Goal: Task Accomplishment & Management: Manage account settings

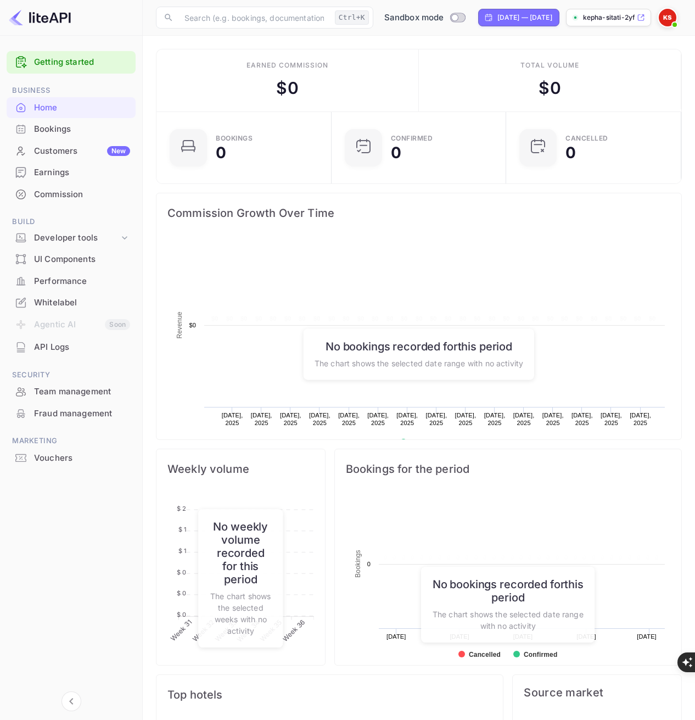
scroll to position [170, 160]
click at [632, 14] on p "kepha-sitati-2yflh.nui..." at bounding box center [609, 18] width 52 height 10
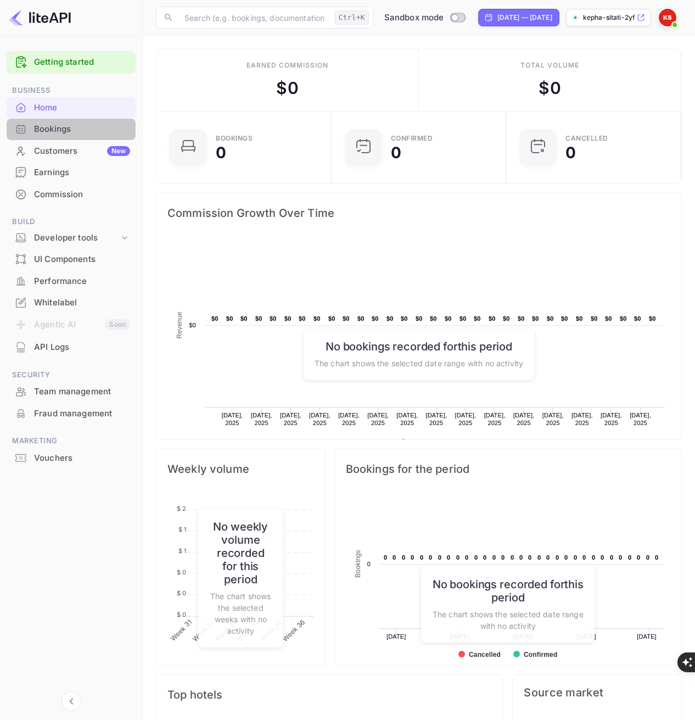
click at [65, 130] on div "Bookings" at bounding box center [82, 129] width 96 height 13
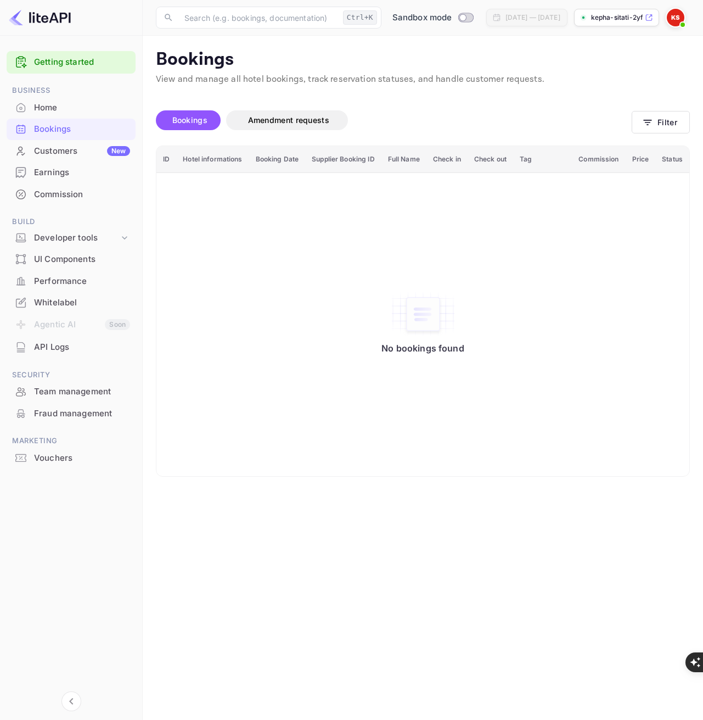
click at [81, 147] on div "Customers New" at bounding box center [82, 151] width 96 height 13
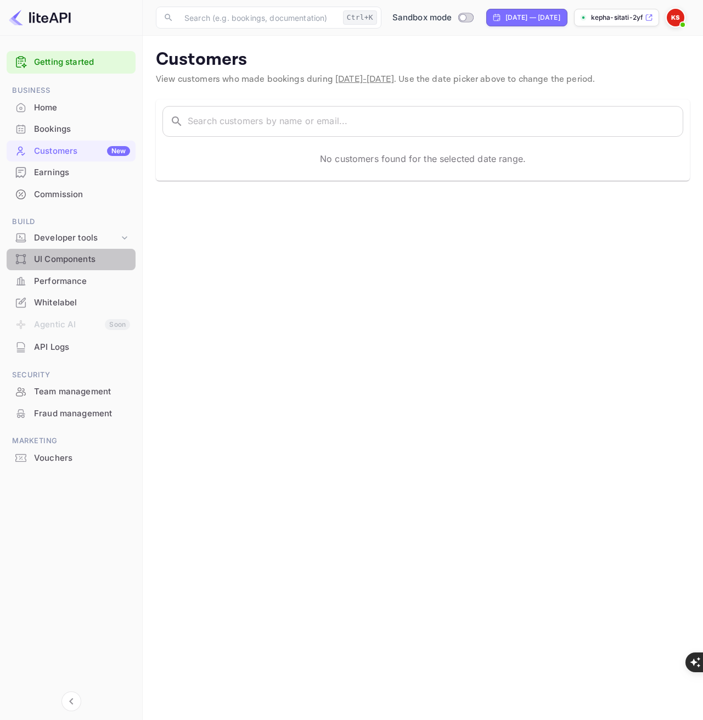
click at [77, 257] on div "UI Components" at bounding box center [82, 259] width 96 height 13
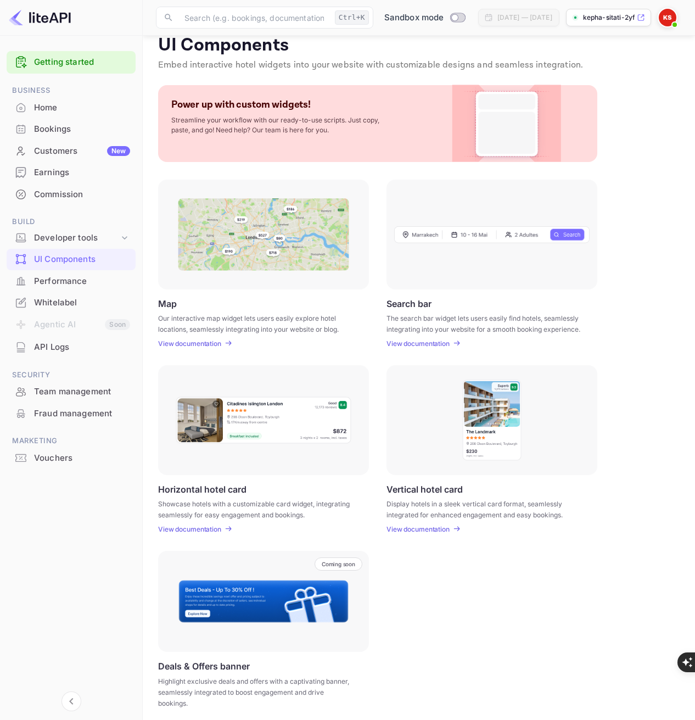
scroll to position [20, 0]
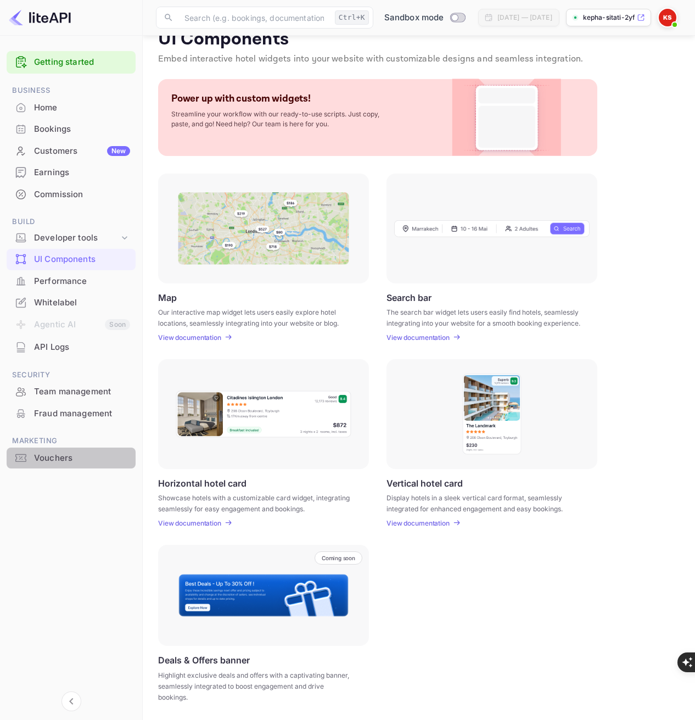
click at [60, 461] on div "Vouchers" at bounding box center [82, 458] width 96 height 13
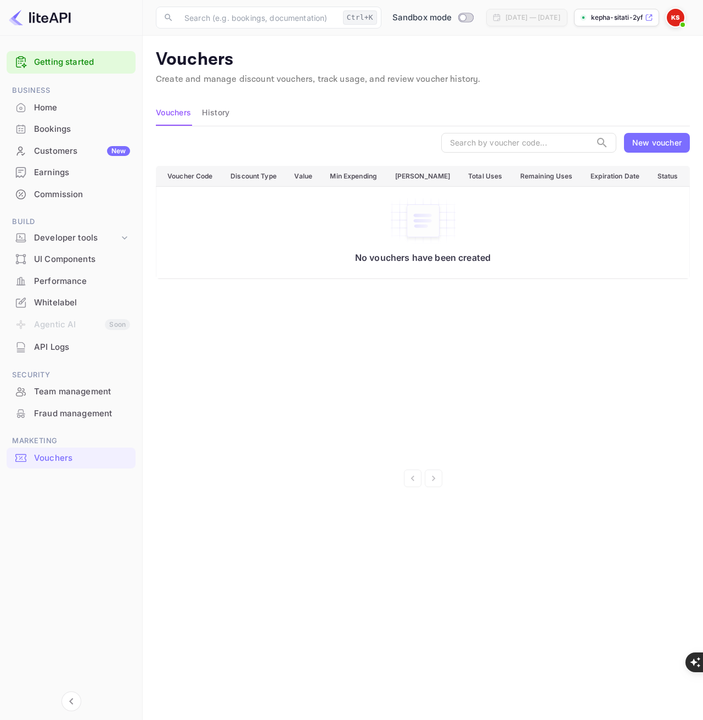
click at [64, 402] on li "Fraud management" at bounding box center [71, 413] width 129 height 22
click at [64, 407] on div "Fraud management" at bounding box center [82, 413] width 96 height 13
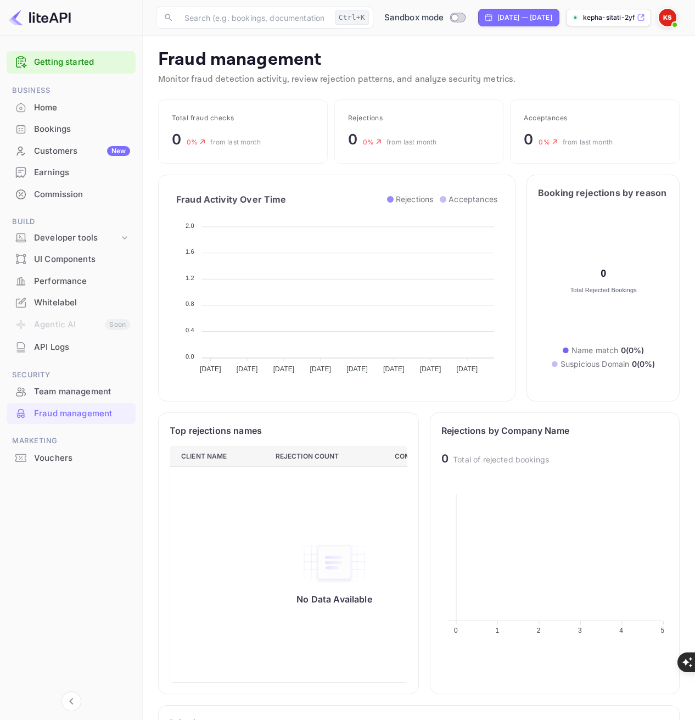
scroll to position [217, 218]
click at [72, 382] on div "Team management" at bounding box center [71, 391] width 129 height 21
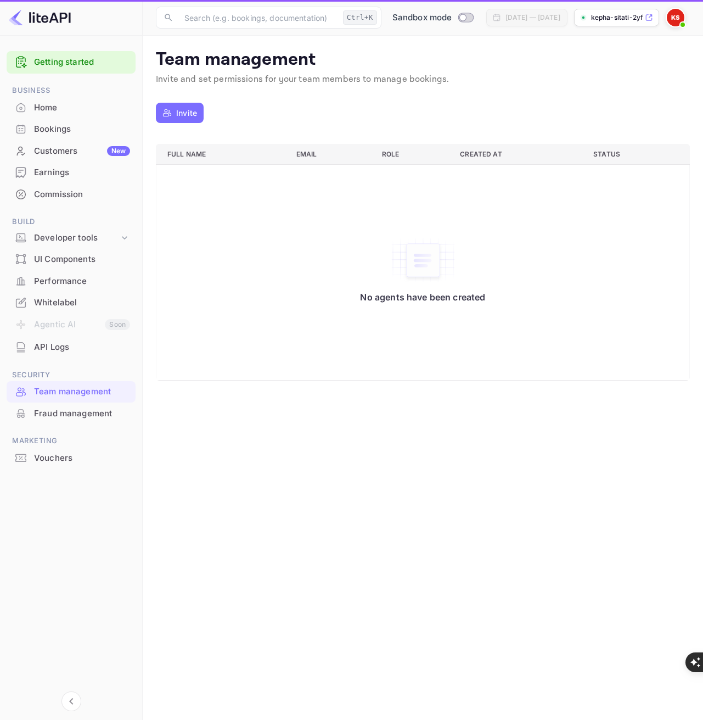
click at [72, 387] on div "Team management" at bounding box center [82, 391] width 96 height 13
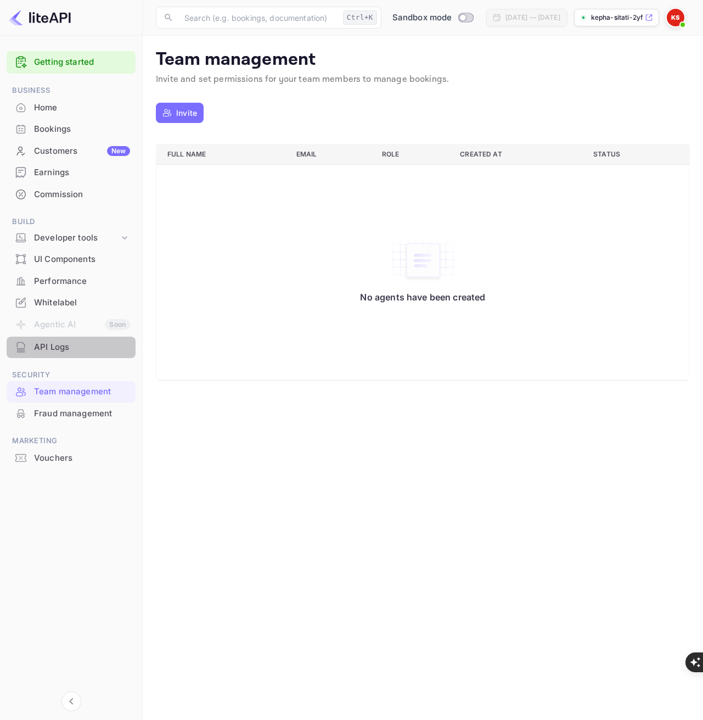
click at [59, 346] on div "API Logs" at bounding box center [82, 347] width 96 height 13
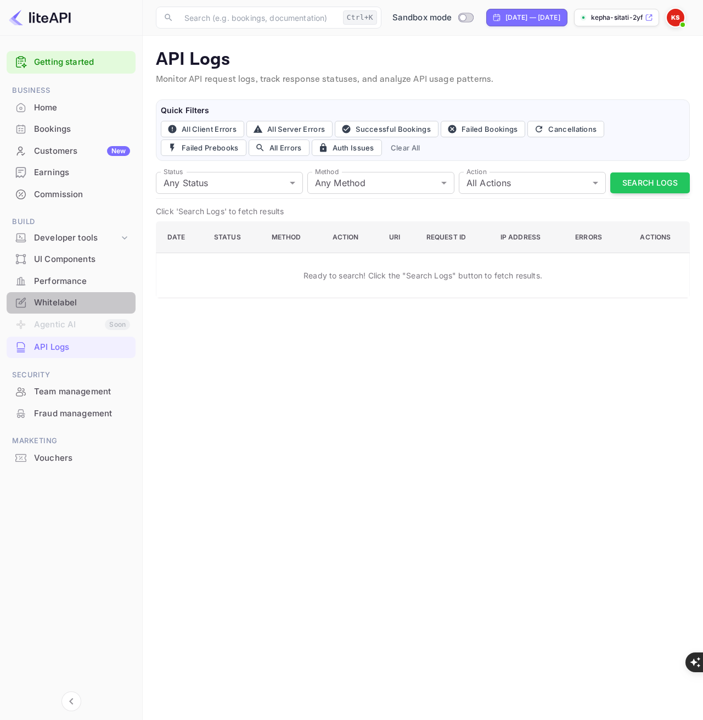
click at [55, 297] on div "Whitelabel" at bounding box center [82, 302] width 96 height 13
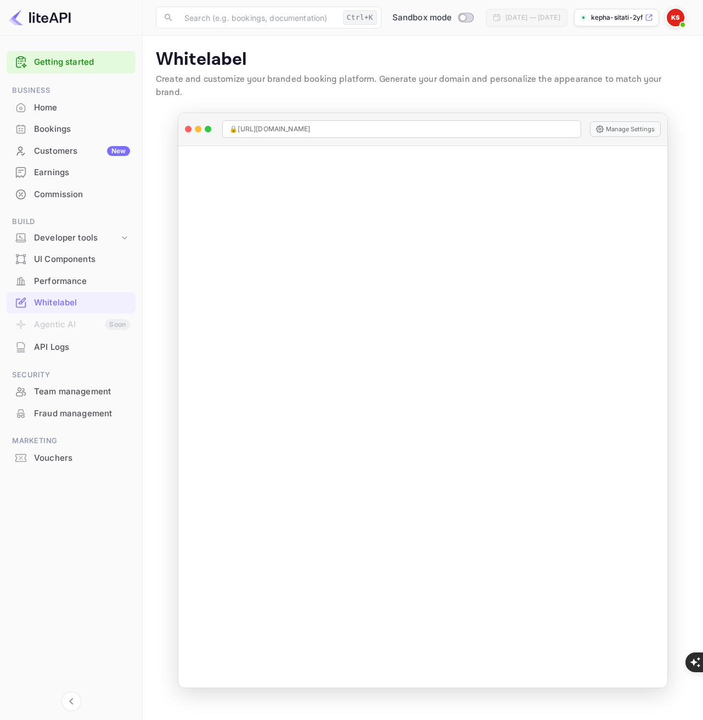
click at [61, 280] on div "Performance" at bounding box center [82, 281] width 96 height 13
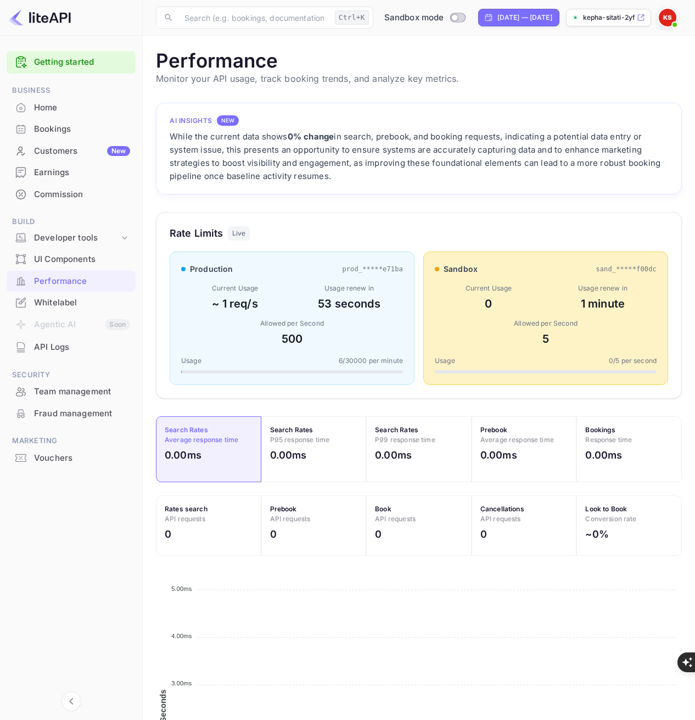
scroll to position [274, 518]
click at [71, 253] on div "UI Components" at bounding box center [71, 259] width 129 height 21
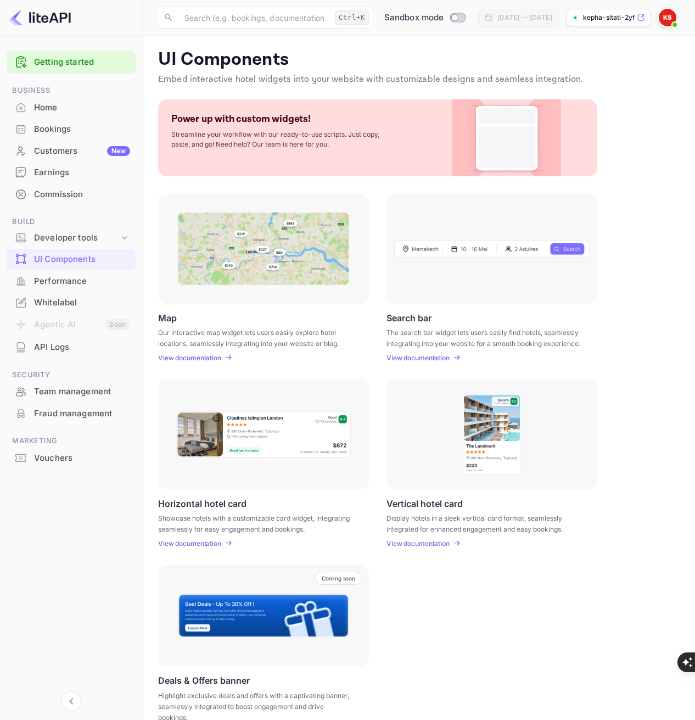
scroll to position [20, 0]
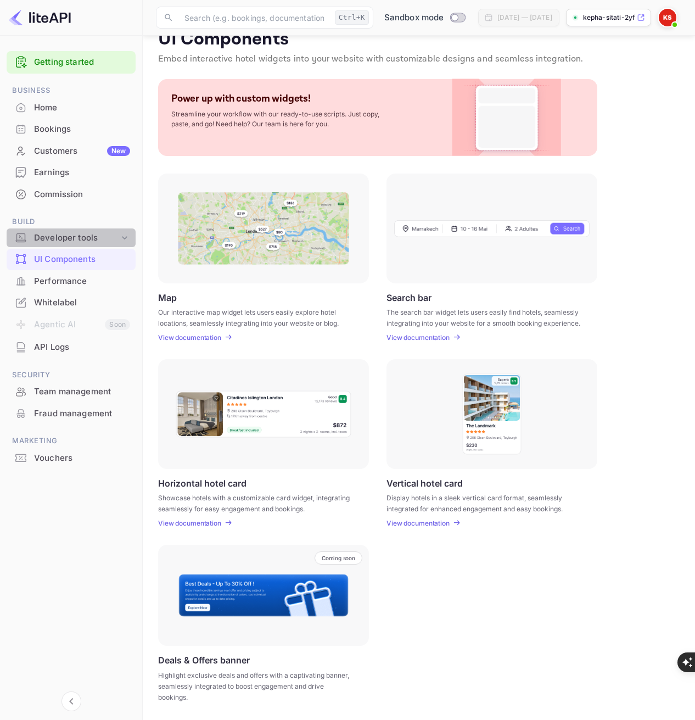
click at [80, 237] on div "Developer tools" at bounding box center [76, 238] width 85 height 13
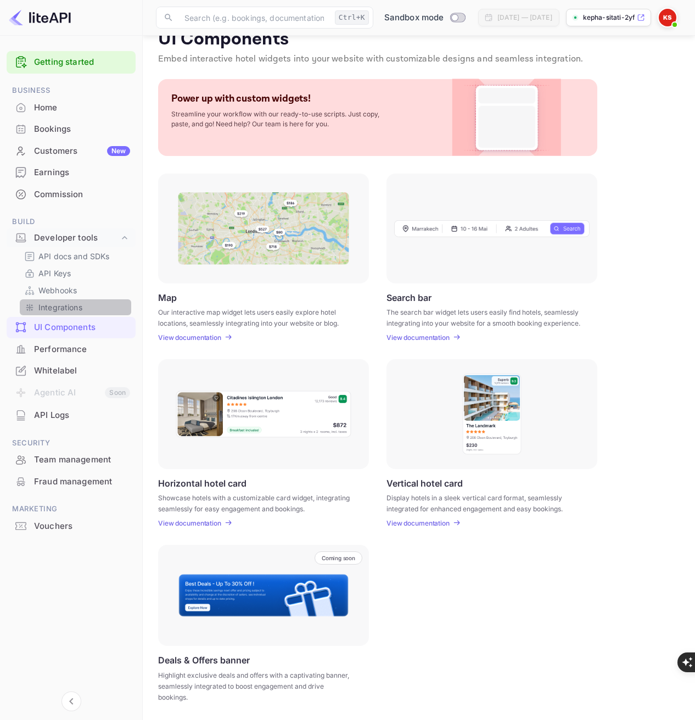
click at [83, 307] on link "Integrations" at bounding box center [75, 307] width 103 height 12
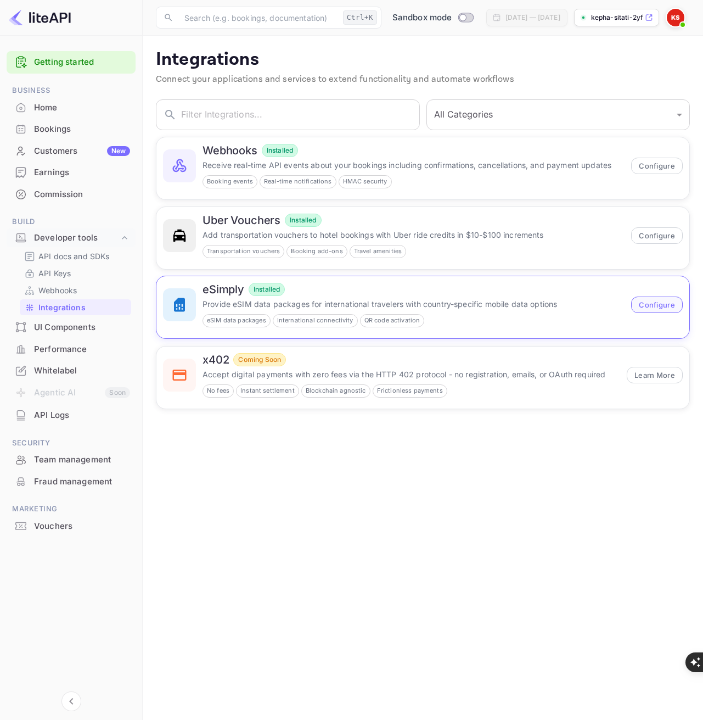
click at [660, 306] on button "Configure" at bounding box center [657, 304] width 52 height 16
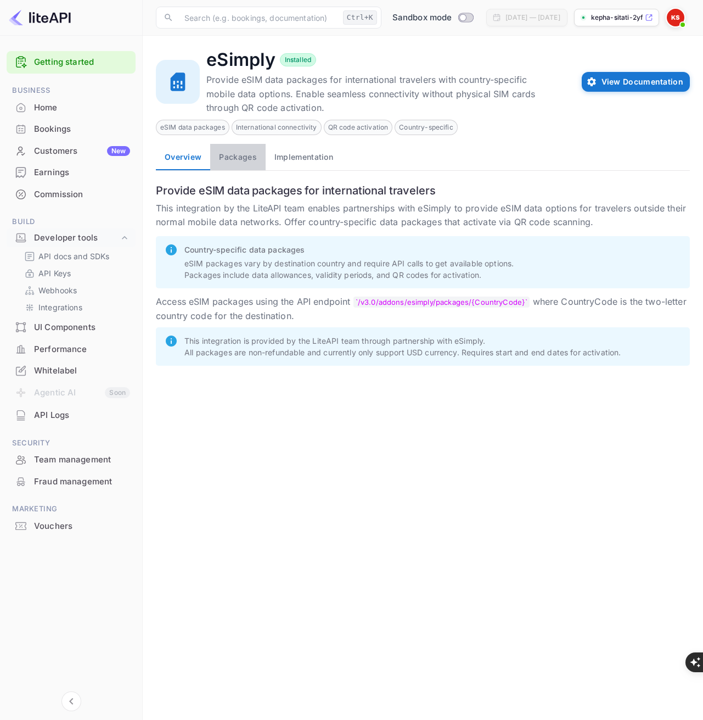
click at [238, 160] on button "Packages" at bounding box center [237, 157] width 55 height 26
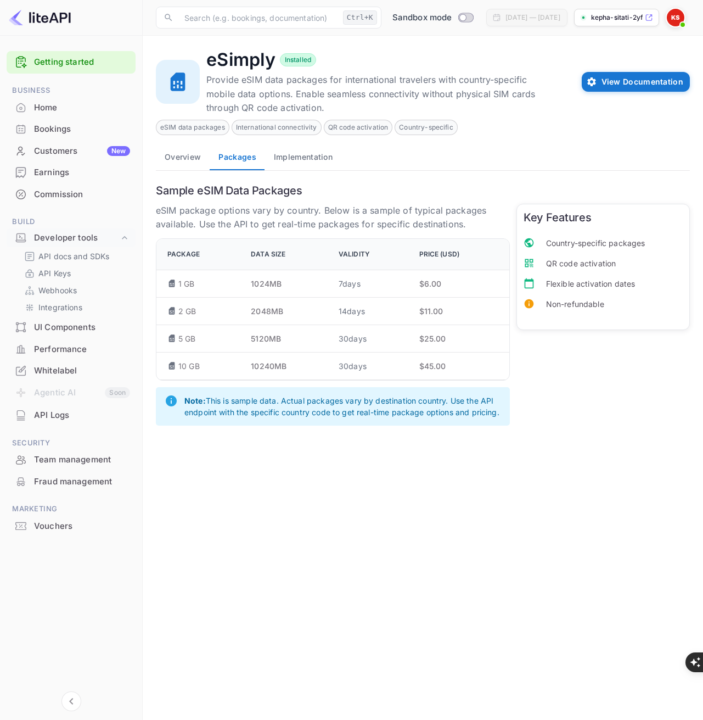
click at [300, 157] on button "Implementation" at bounding box center [303, 157] width 76 height 26
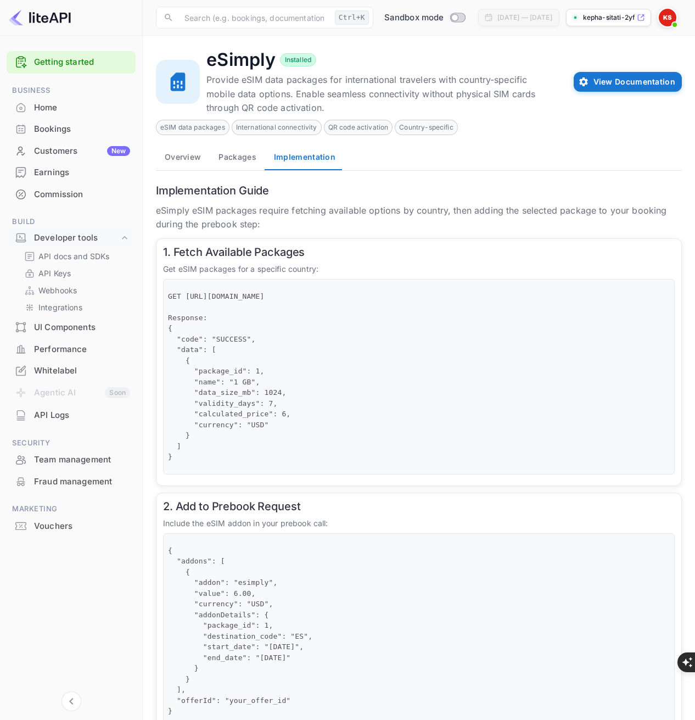
click at [174, 156] on button "Overview" at bounding box center [183, 157] width 54 height 26
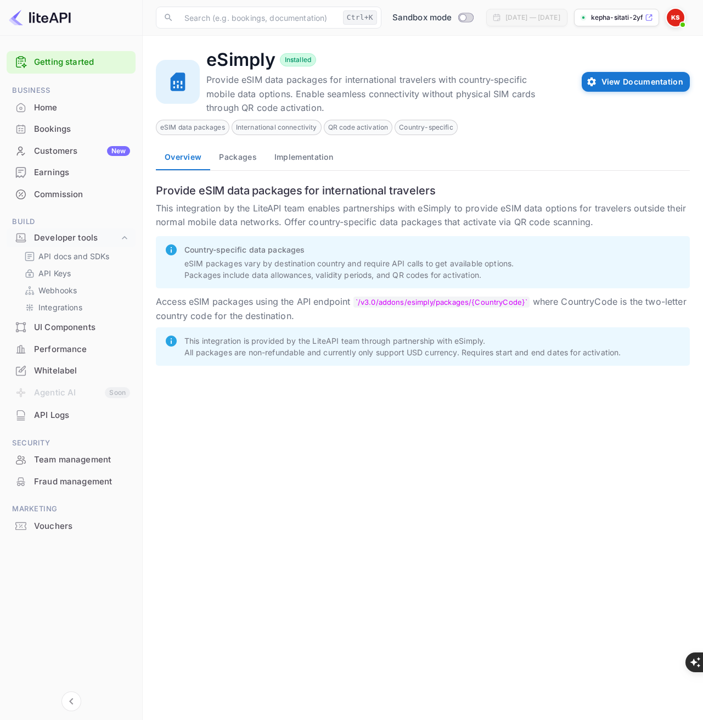
click at [616, 20] on p "kepha-sitati-2yflh.nui..." at bounding box center [617, 18] width 52 height 10
click at [61, 273] on p "API Keys" at bounding box center [54, 273] width 32 height 12
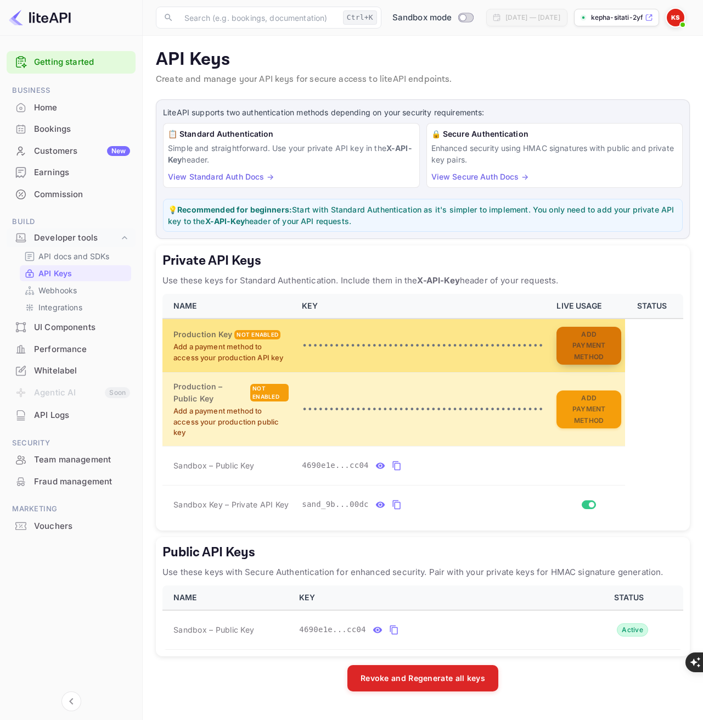
click at [577, 343] on button "Add Payment Method" at bounding box center [589, 346] width 64 height 38
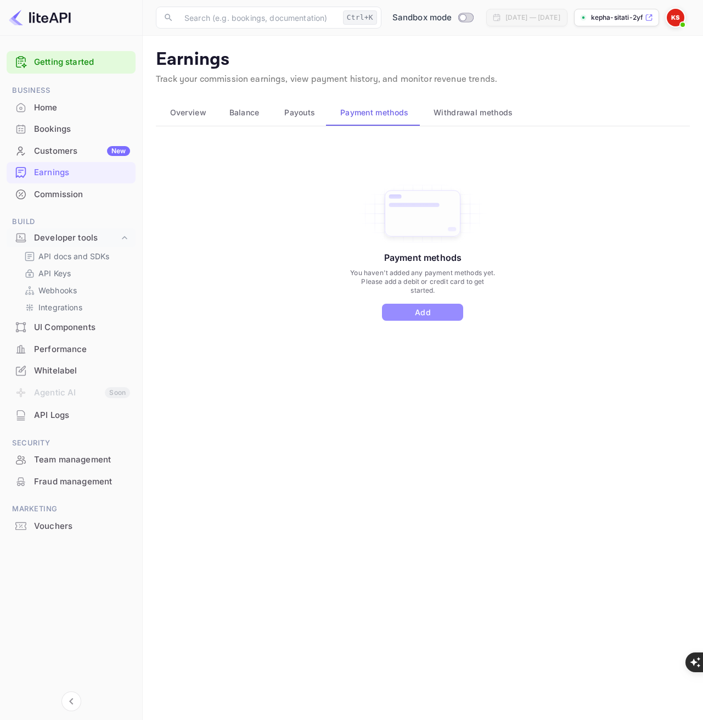
click at [429, 313] on button "Add" at bounding box center [422, 312] width 81 height 17
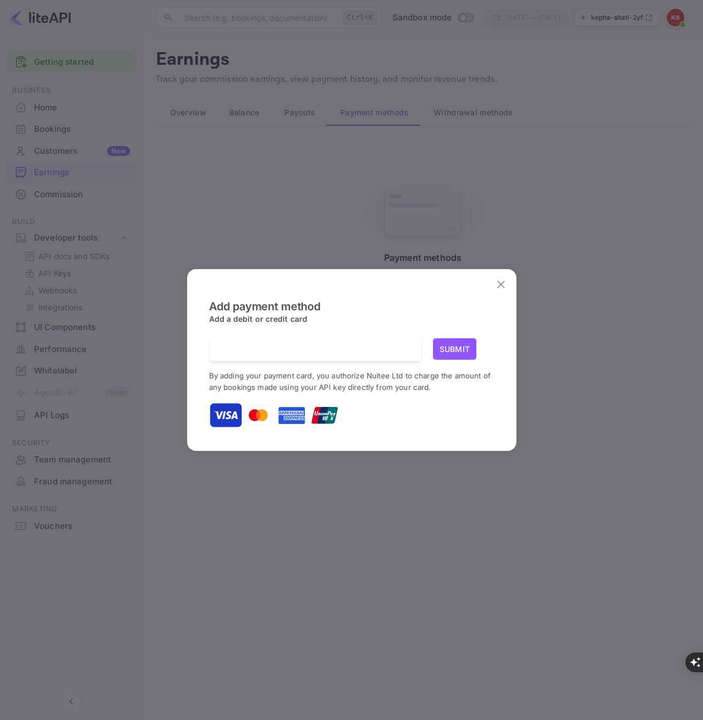
click at [456, 349] on button "Submit" at bounding box center [455, 348] width 44 height 21
click at [457, 351] on button "Submit" at bounding box center [455, 348] width 44 height 21
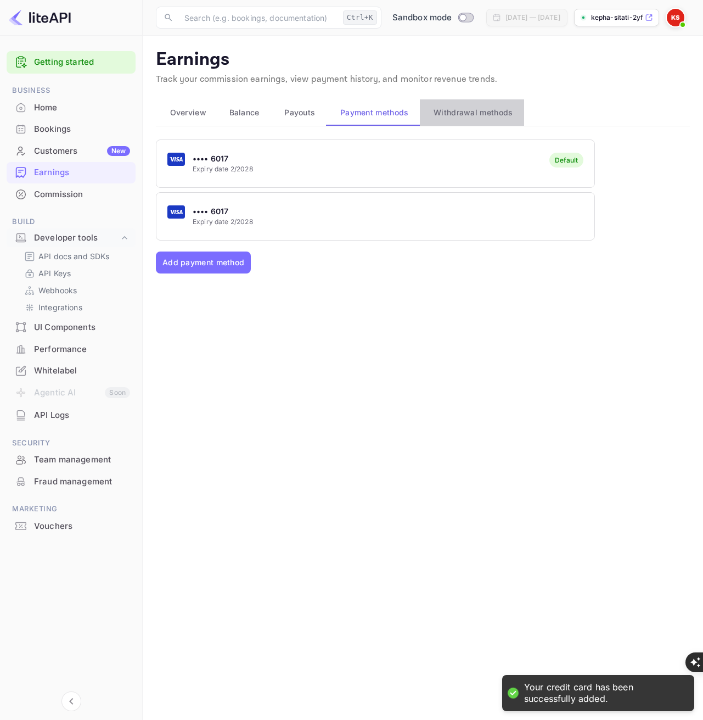
click at [450, 115] on span "Withdrawal methods" at bounding box center [473, 112] width 79 height 13
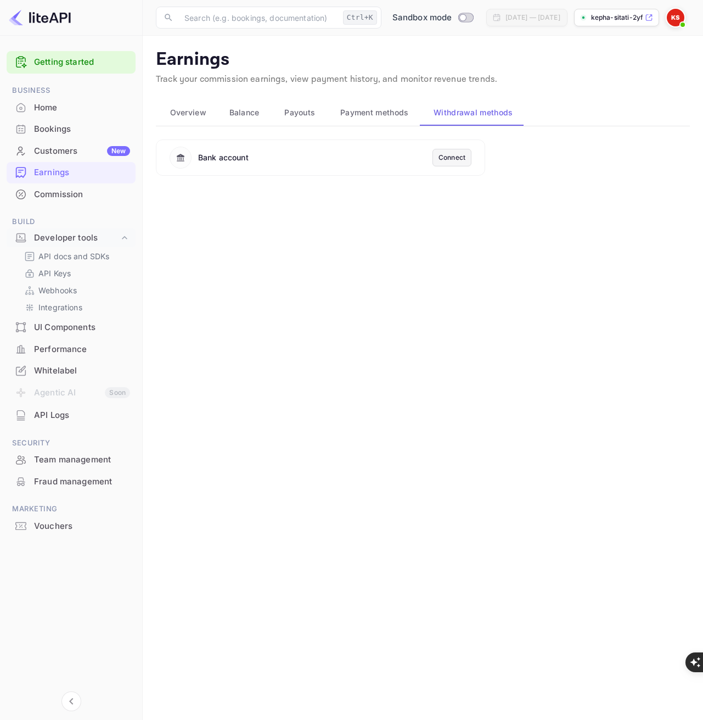
click at [449, 158] on div "Connect" at bounding box center [452, 158] width 27 height 10
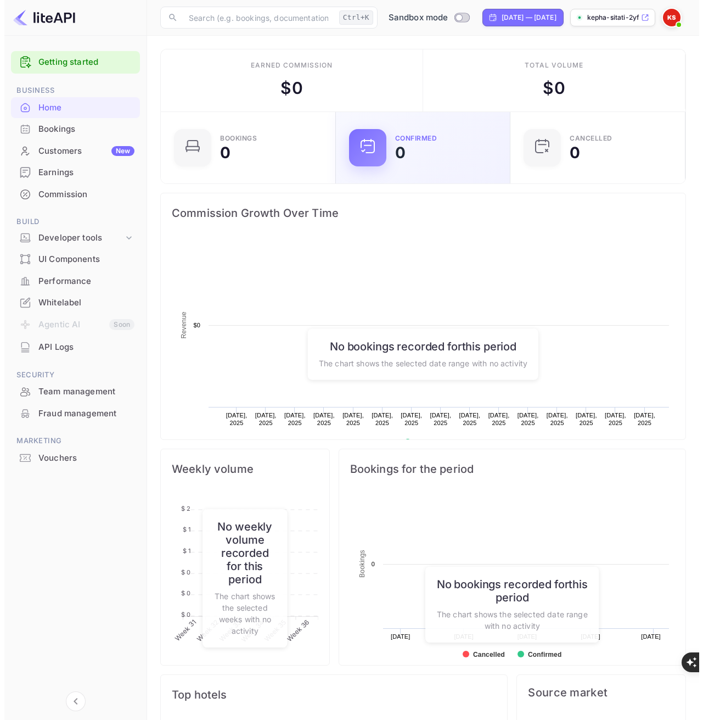
scroll to position [170, 160]
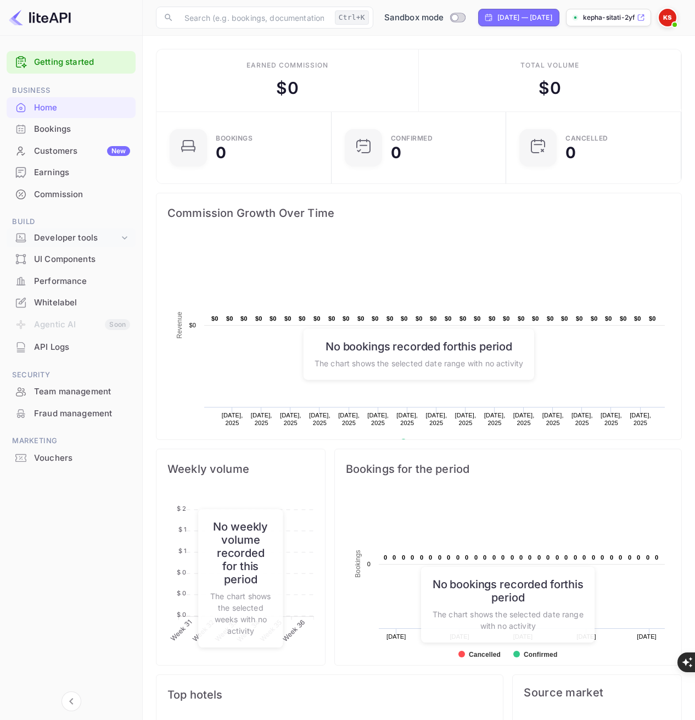
click at [68, 238] on div "Developer tools" at bounding box center [76, 238] width 85 height 13
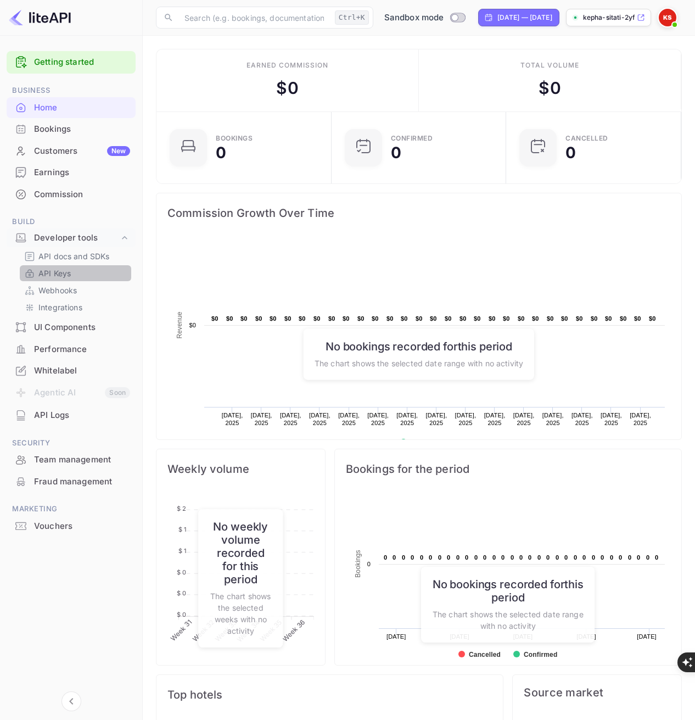
click at [59, 276] on p "API Keys" at bounding box center [54, 273] width 32 height 12
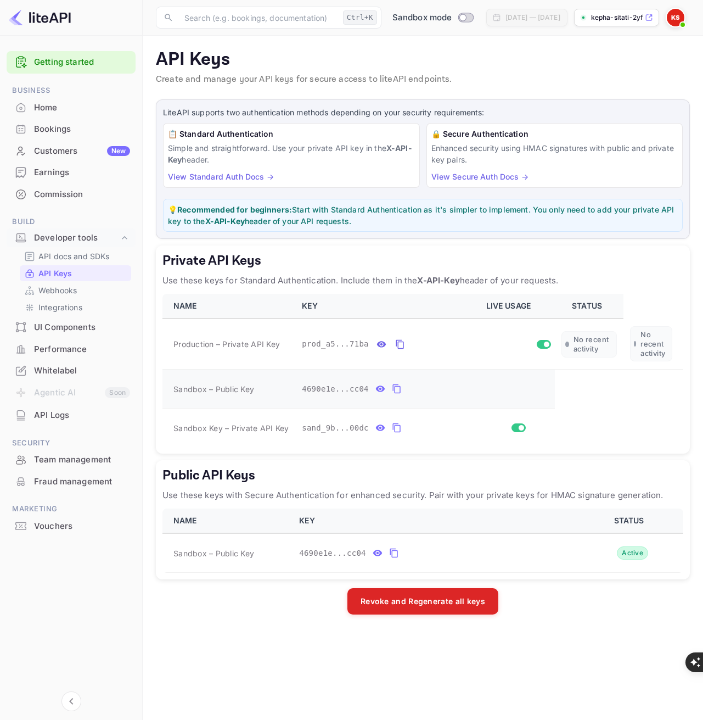
click at [392, 390] on icon "private api keys table" at bounding box center [397, 388] width 10 height 13
click at [190, 279] on p "Use these keys for Standard Authentication. Include them in the X-API-Key heade…" at bounding box center [422, 280] width 521 height 13
click at [452, 18] on input "Switch to Production mode" at bounding box center [463, 17] width 22 height 7
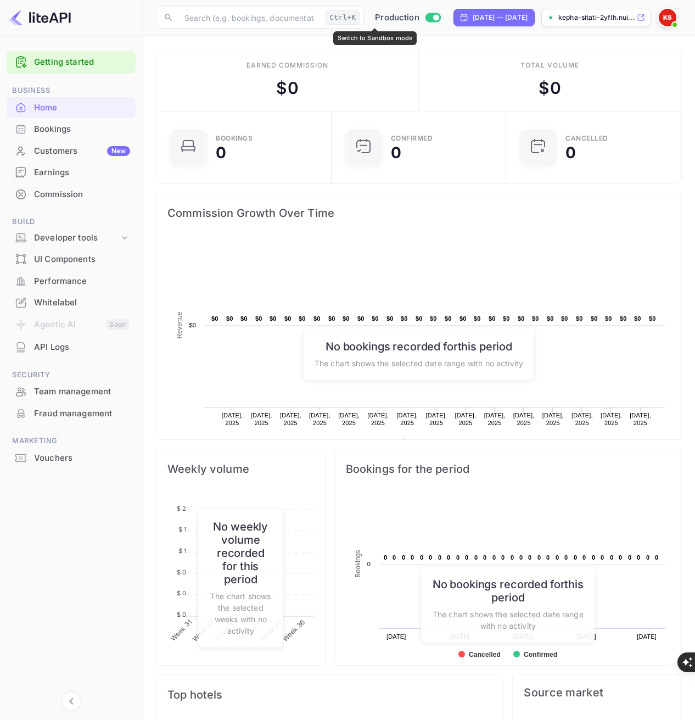
click at [425, 21] on input "Switch to Sandbox mode" at bounding box center [436, 17] width 22 height 7
checkbox input "false"
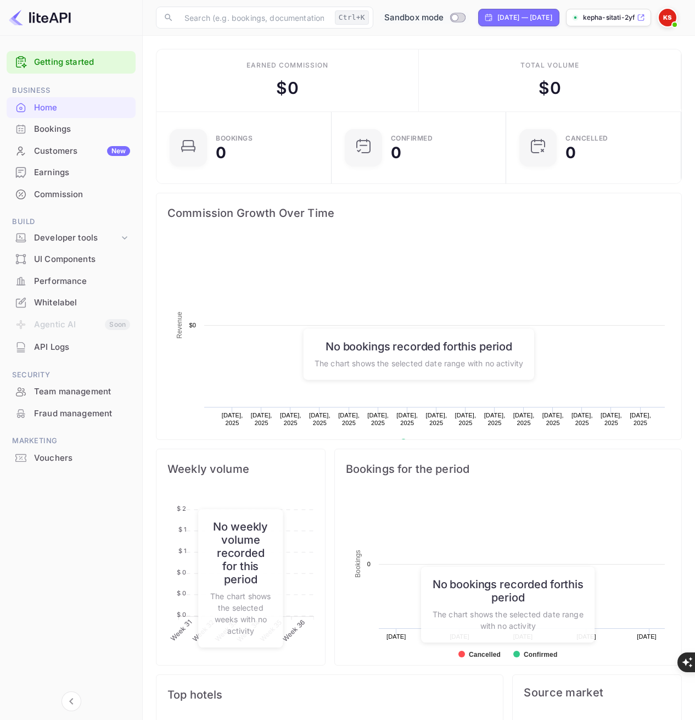
scroll to position [170, 160]
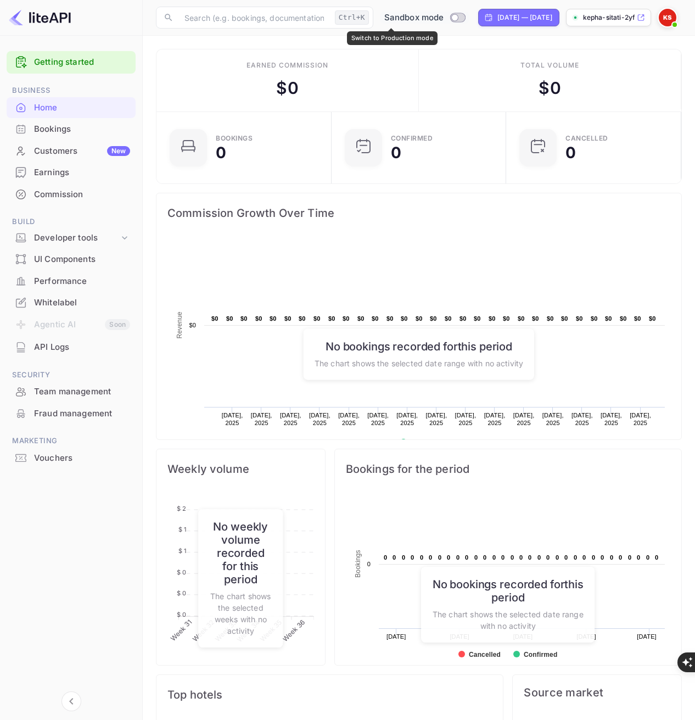
click at [384, 18] on span "Sandbox mode" at bounding box center [414, 18] width 60 height 13
checkbox input "true"
click at [375, 14] on span "Production" at bounding box center [397, 18] width 44 height 13
checkbox input "false"
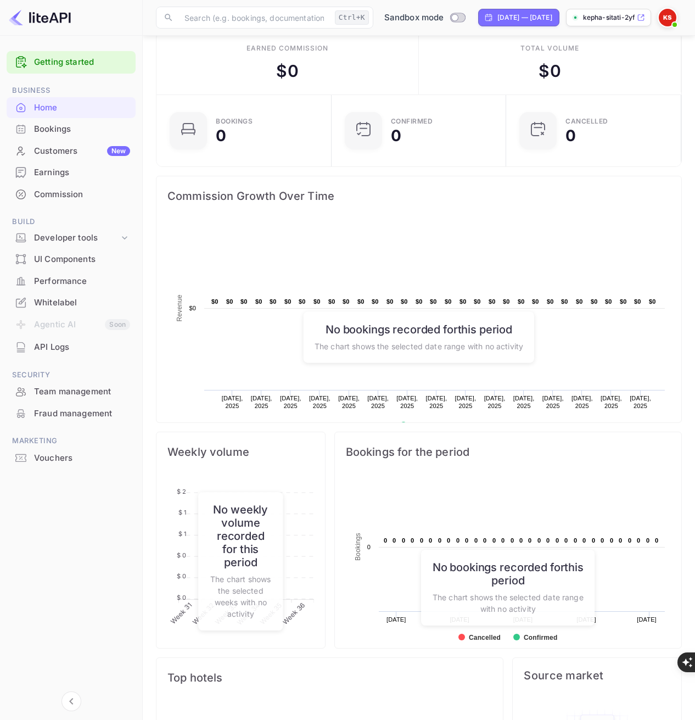
scroll to position [0, 0]
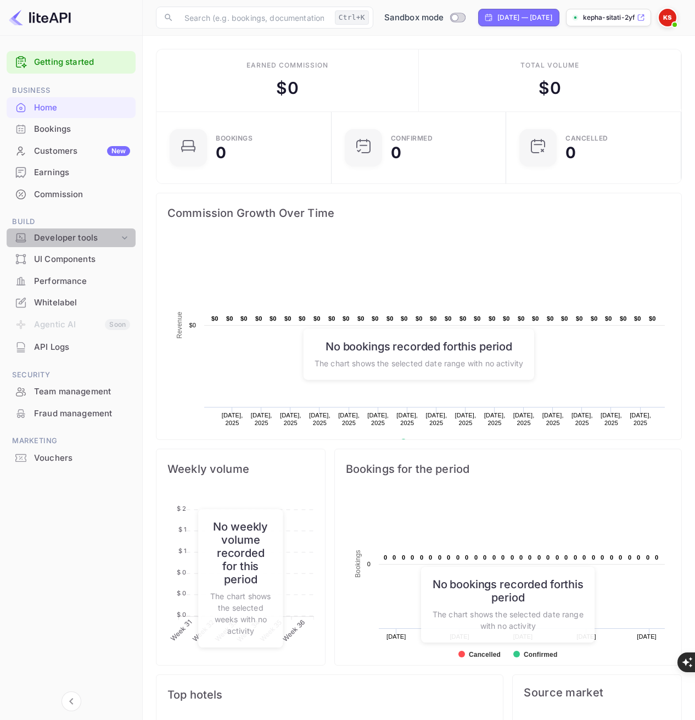
click at [76, 237] on div "Developer tools" at bounding box center [76, 238] width 85 height 13
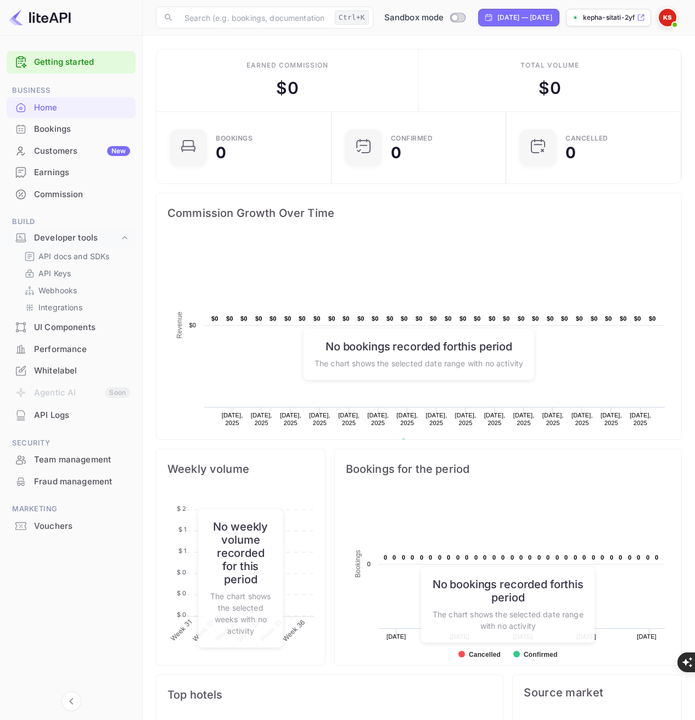
click at [672, 16] on img at bounding box center [668, 18] width 18 height 18
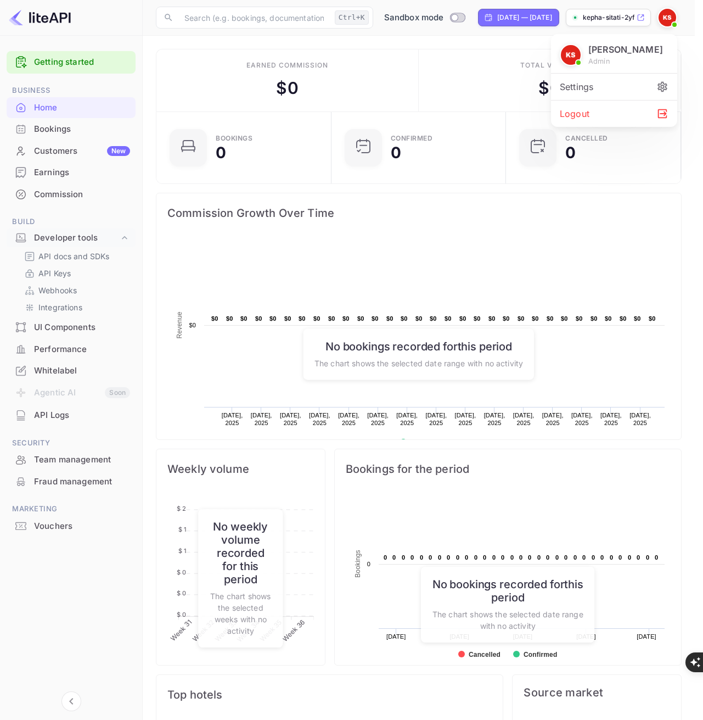
click at [455, 75] on div at bounding box center [351, 360] width 703 height 720
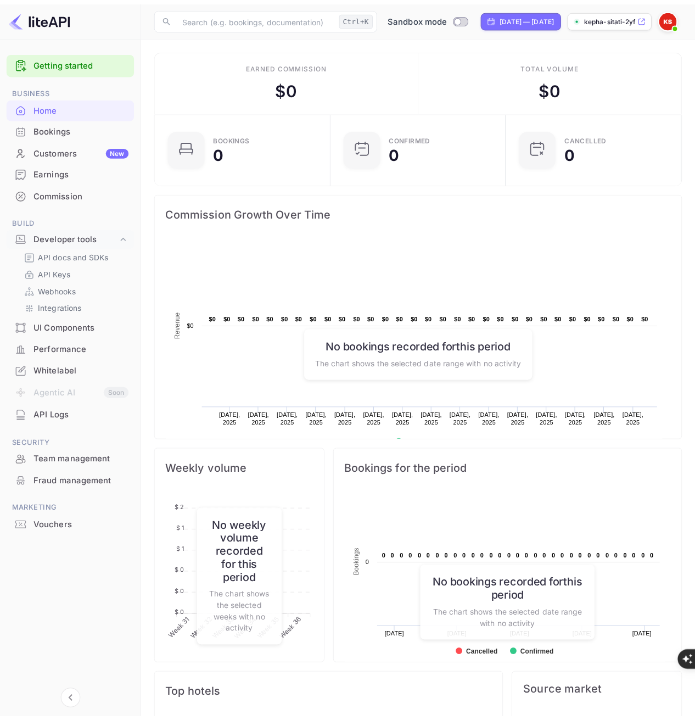
scroll to position [9, 9]
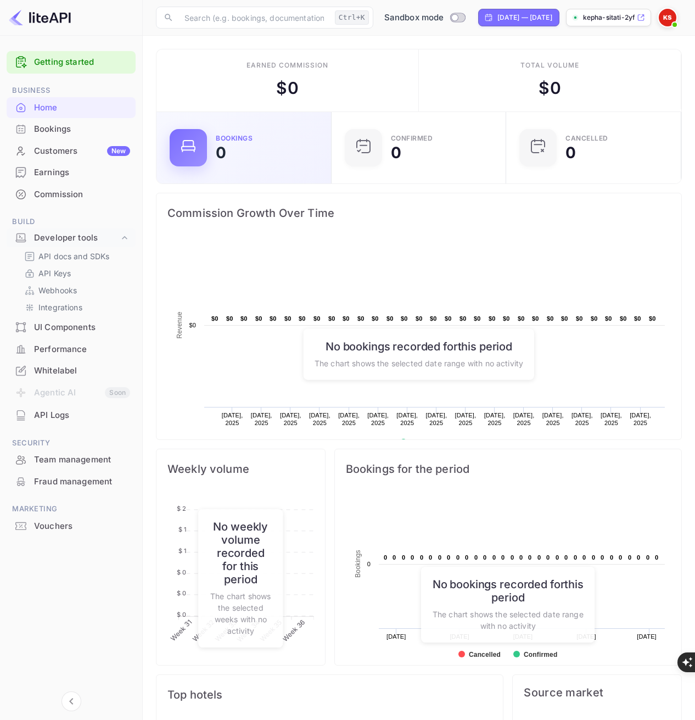
click at [190, 152] on icon at bounding box center [189, 146] width 18 height 18
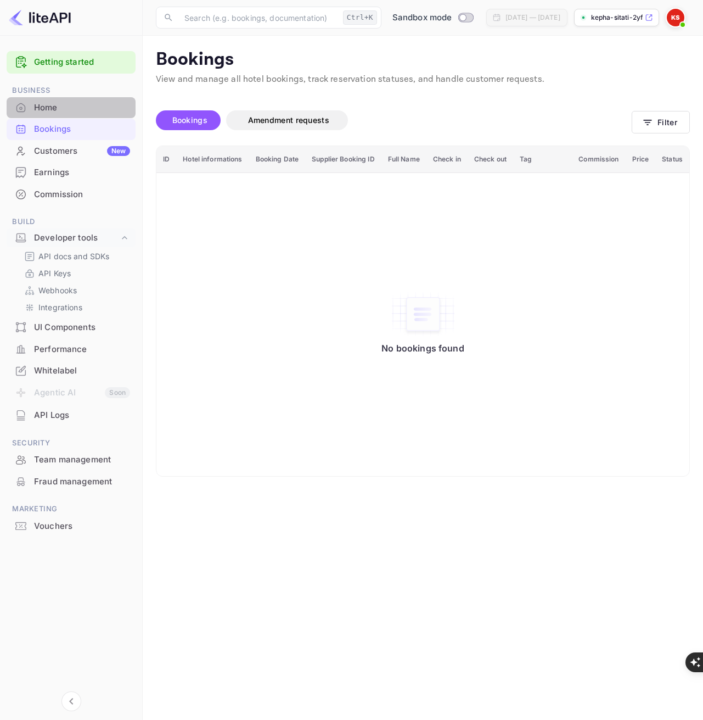
click at [45, 104] on div "Home" at bounding box center [82, 108] width 96 height 13
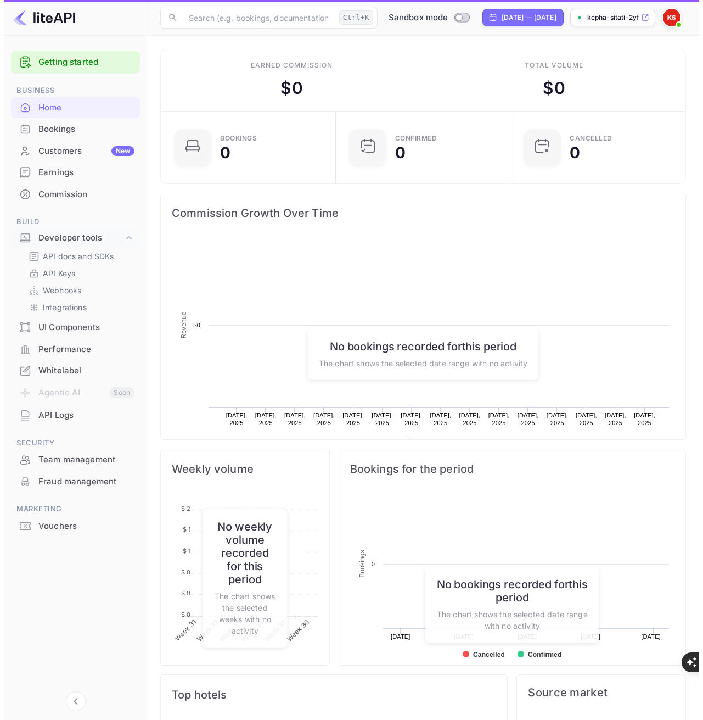
scroll to position [170, 160]
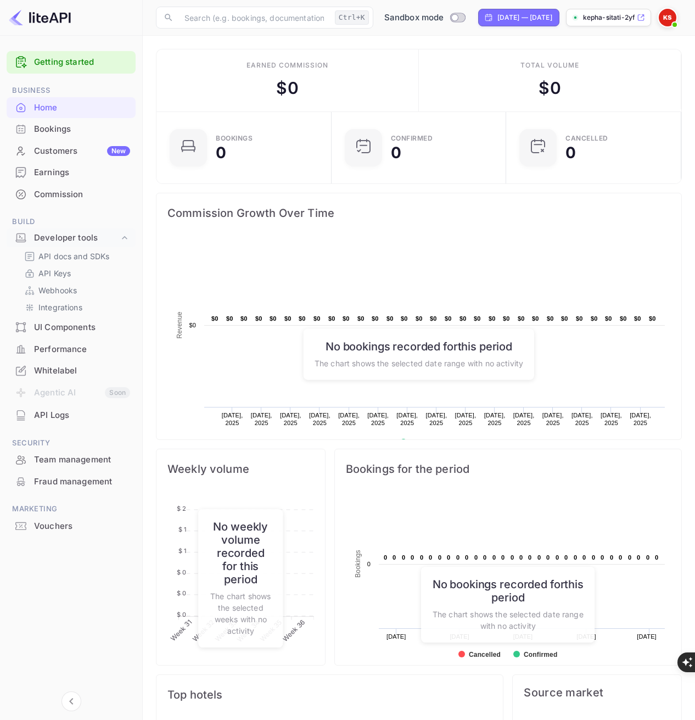
click at [65, 148] on div "Customers New" at bounding box center [82, 151] width 96 height 13
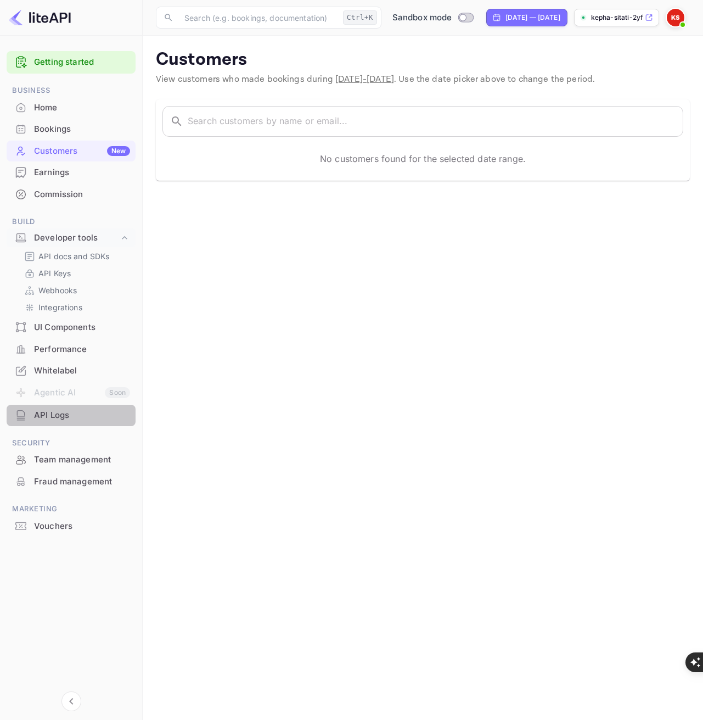
click at [57, 416] on div "API Logs" at bounding box center [82, 415] width 96 height 13
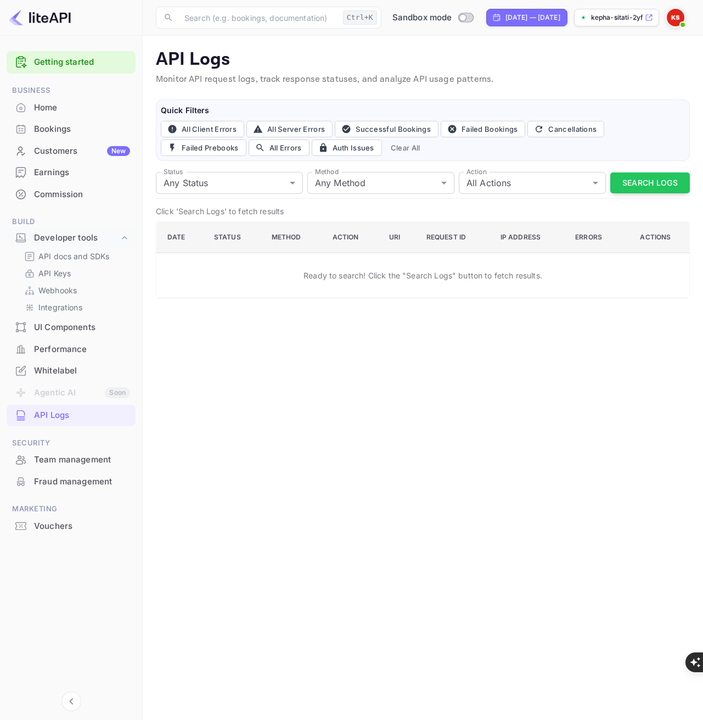
click at [60, 134] on div "Bookings" at bounding box center [82, 129] width 96 height 13
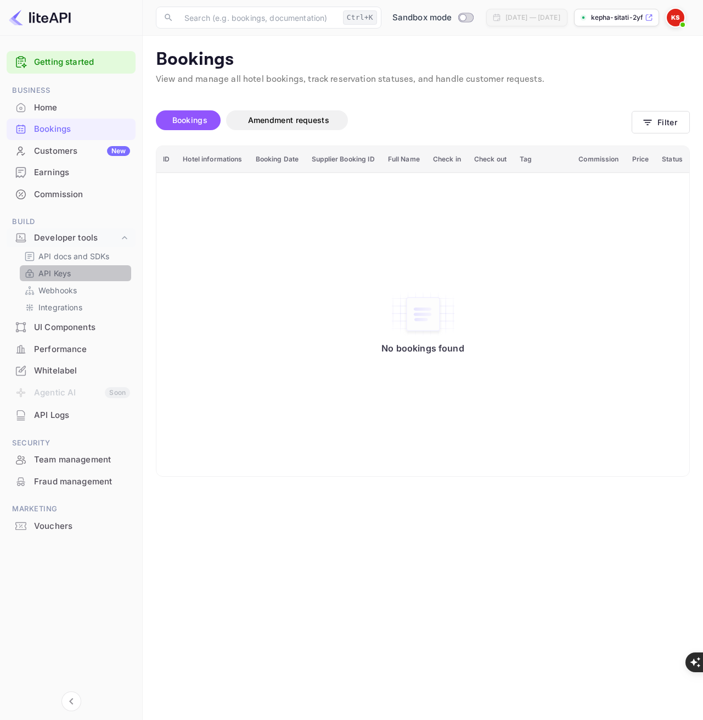
click at [49, 274] on p "API Keys" at bounding box center [54, 273] width 32 height 12
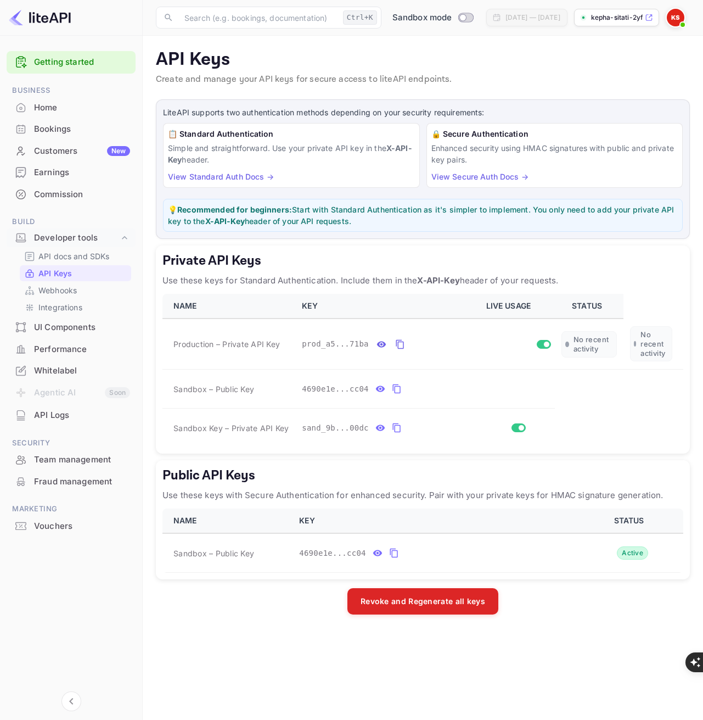
click at [61, 368] on div "Whitelabel" at bounding box center [82, 371] width 96 height 13
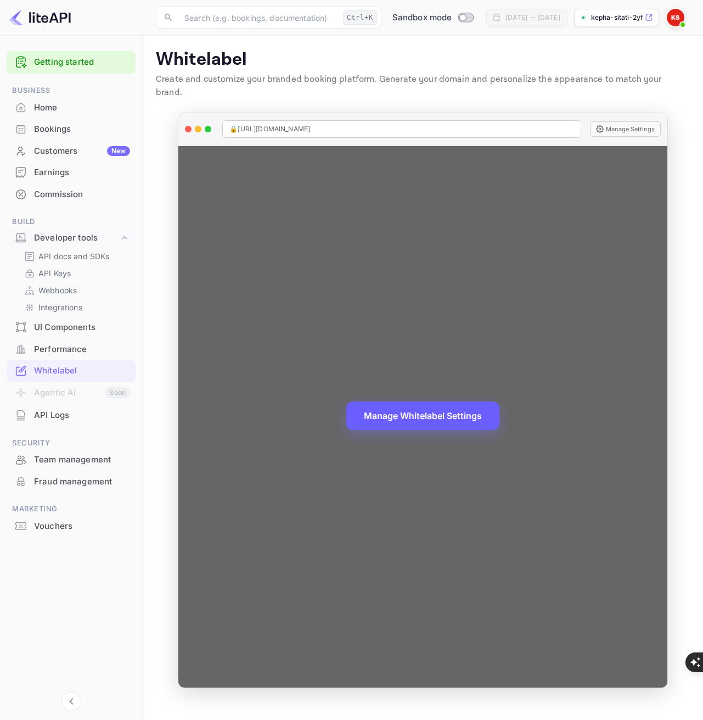
click at [440, 402] on button "Manage Whitelabel Settings" at bounding box center [422, 415] width 153 height 29
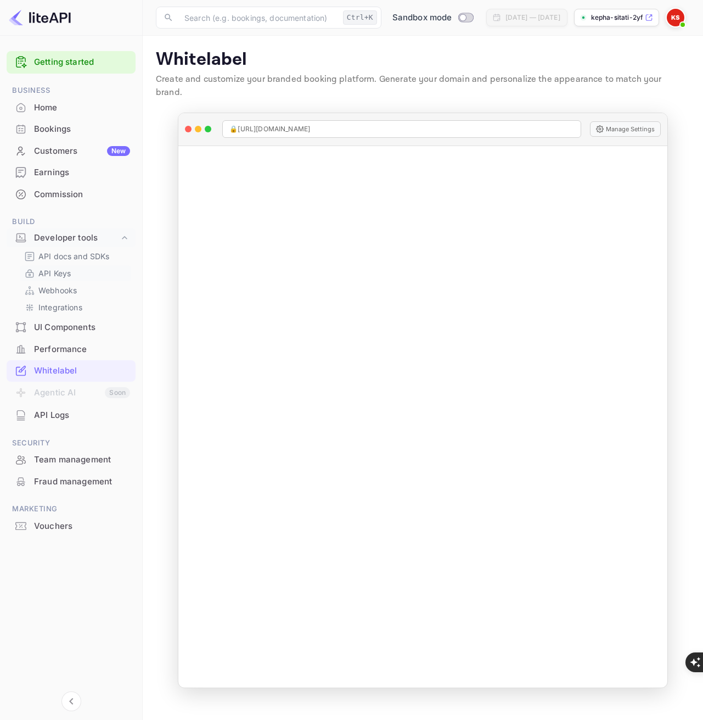
click at [62, 274] on p "API Keys" at bounding box center [54, 273] width 32 height 12
